Goal: Information Seeking & Learning: Learn about a topic

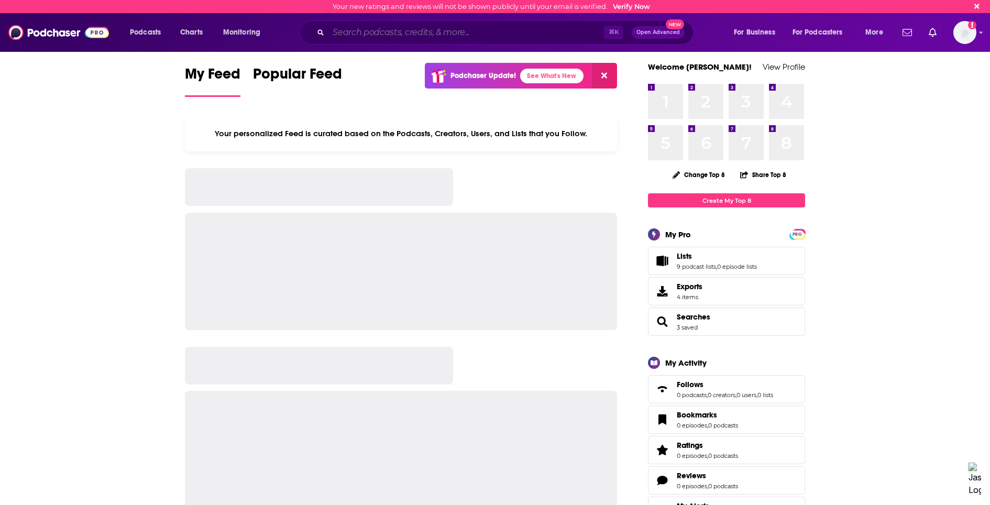
click at [344, 31] on input "Search podcasts, credits, & more..." at bounding box center [466, 32] width 276 height 17
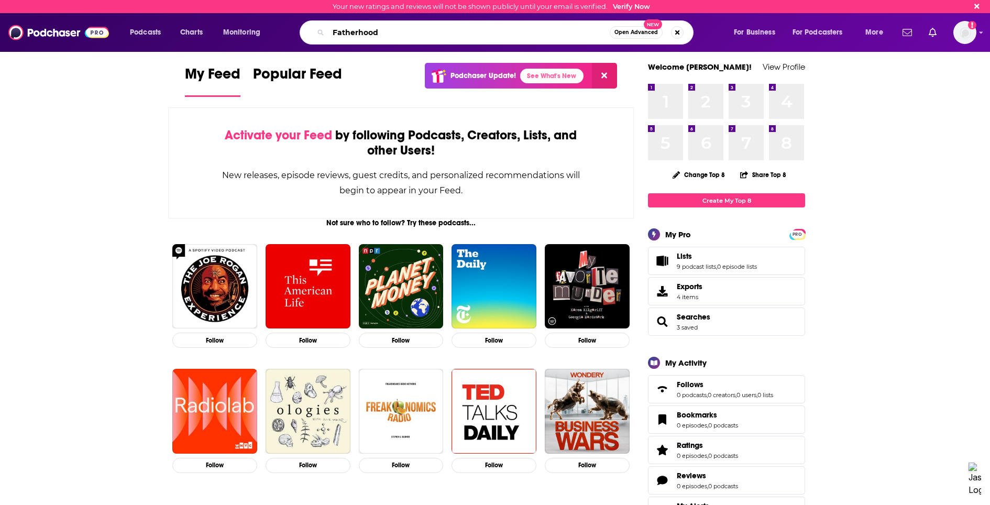
type input "Fatherhood"
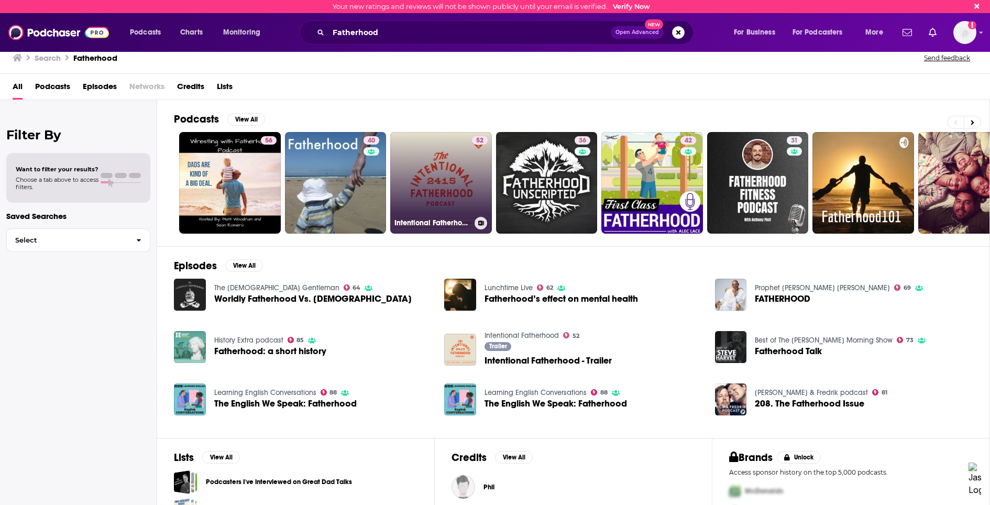
click at [477, 189] on div "52" at bounding box center [480, 176] width 16 height 81
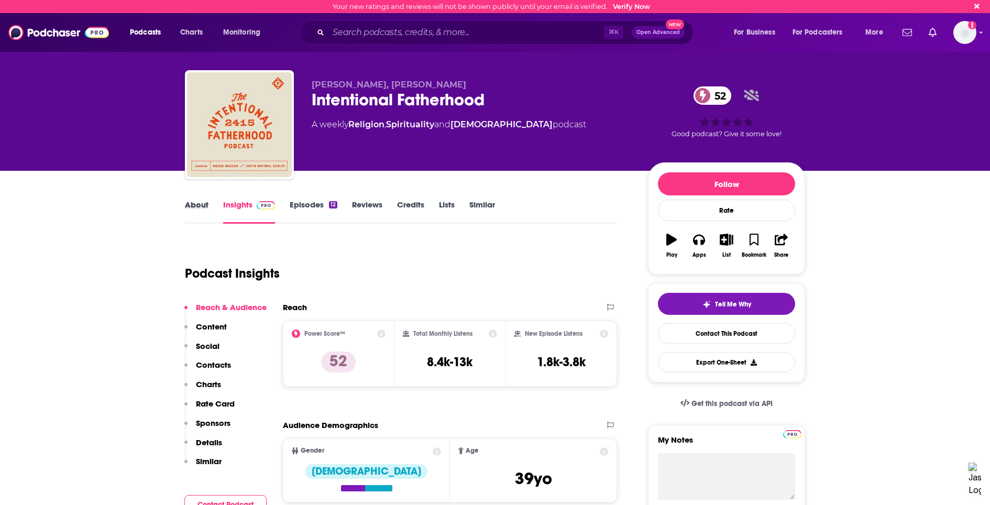
click at [209, 200] on div "About" at bounding box center [204, 212] width 38 height 24
click at [205, 204] on link "About" at bounding box center [197, 212] width 24 height 24
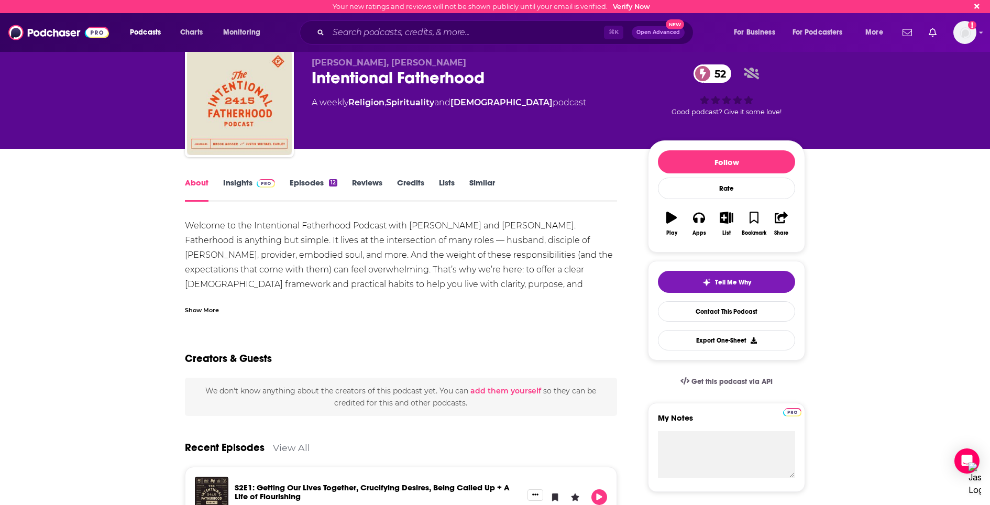
scroll to position [26, 0]
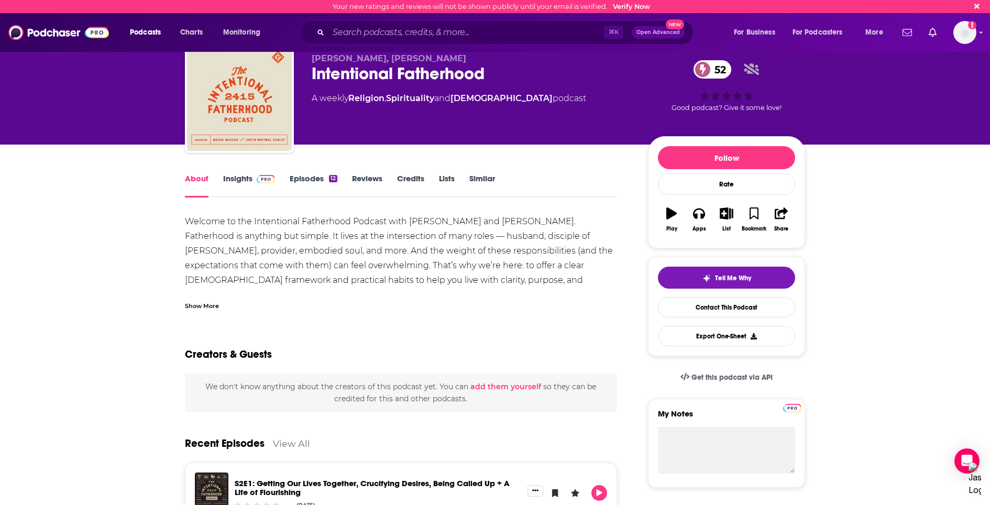
click at [248, 182] on link "Insights" at bounding box center [249, 185] width 52 height 24
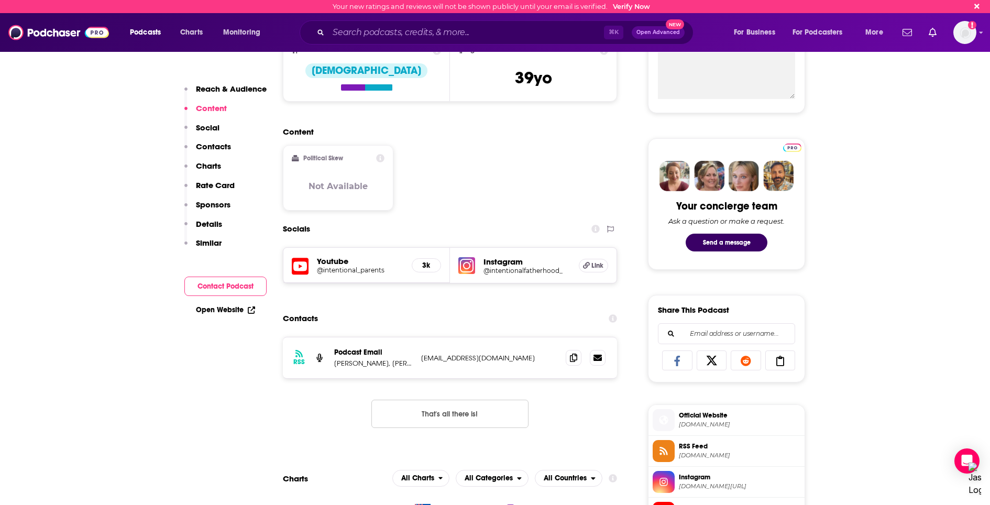
scroll to position [405, 0]
